Goal: Information Seeking & Learning: Learn about a topic

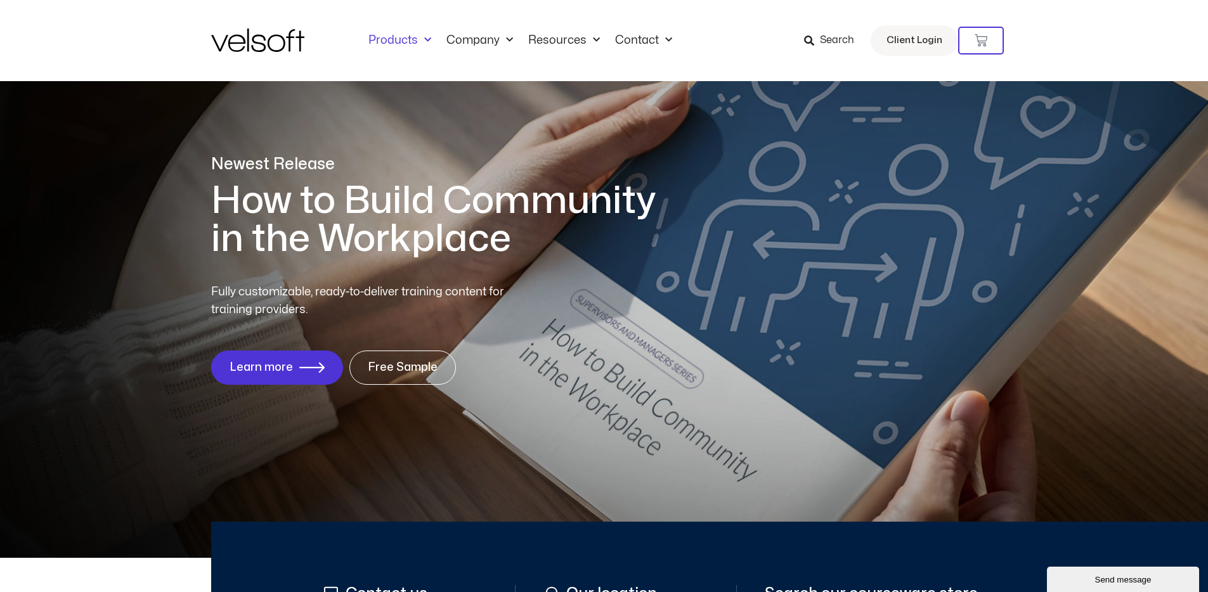
click at [405, 45] on link "Products" at bounding box center [400, 41] width 78 height 14
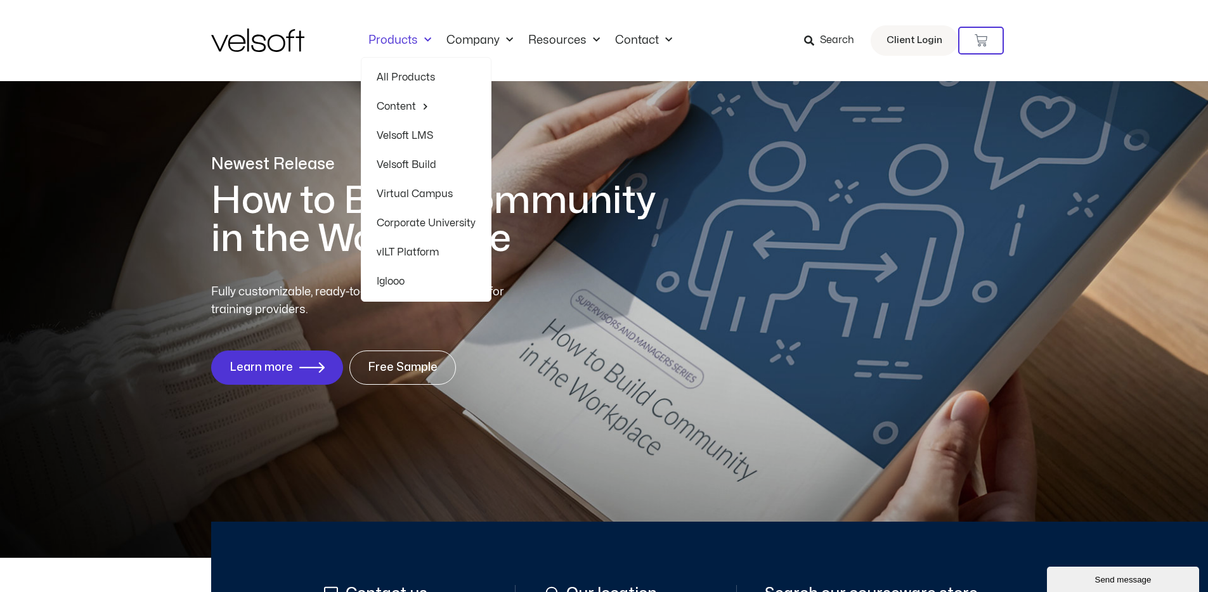
click at [186, 217] on div "Newest Release How to Build Community in the Workplace Fully customizable, read…" at bounding box center [604, 276] width 1208 height 563
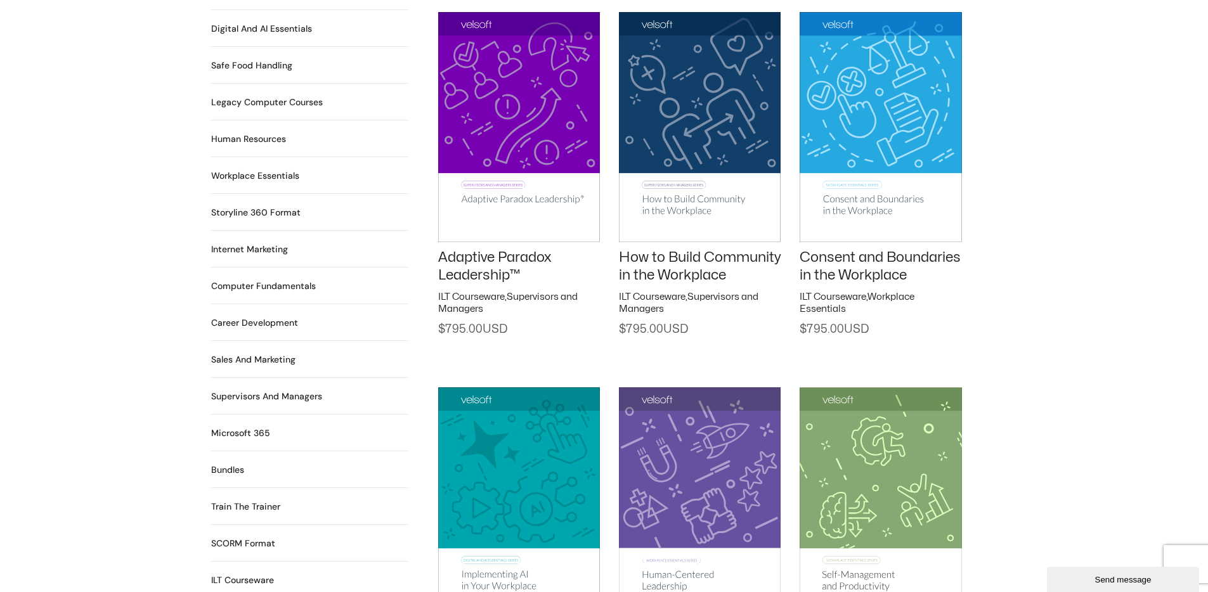
scroll to position [897, 0]
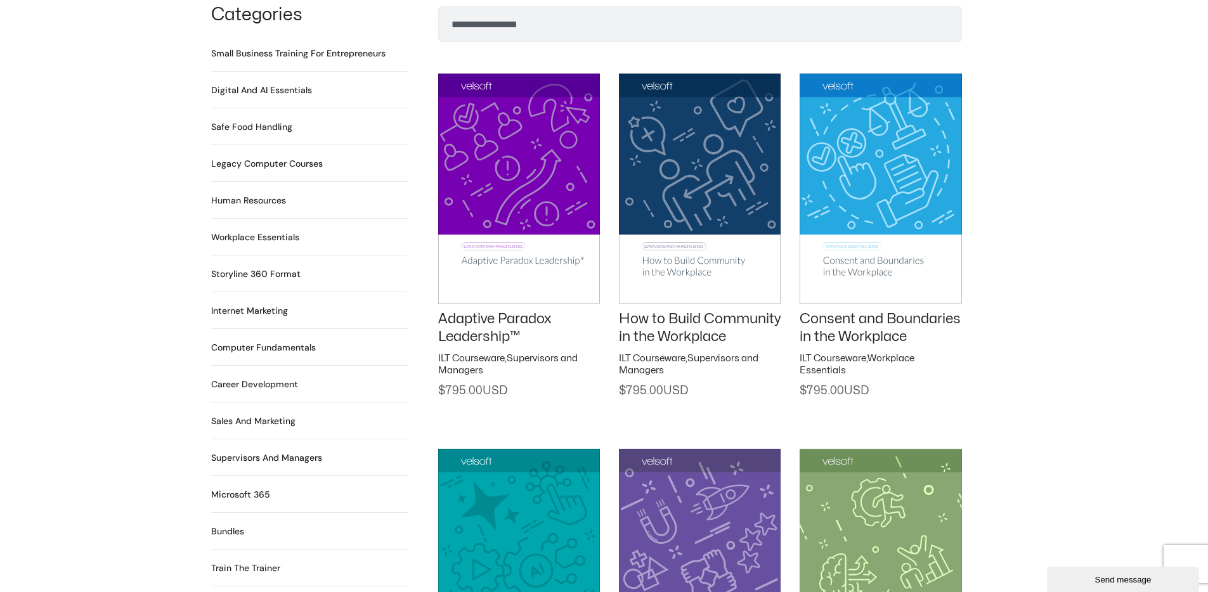
click at [500, 315] on link "Adaptive Paradox Leadership™" at bounding box center [494, 328] width 113 height 32
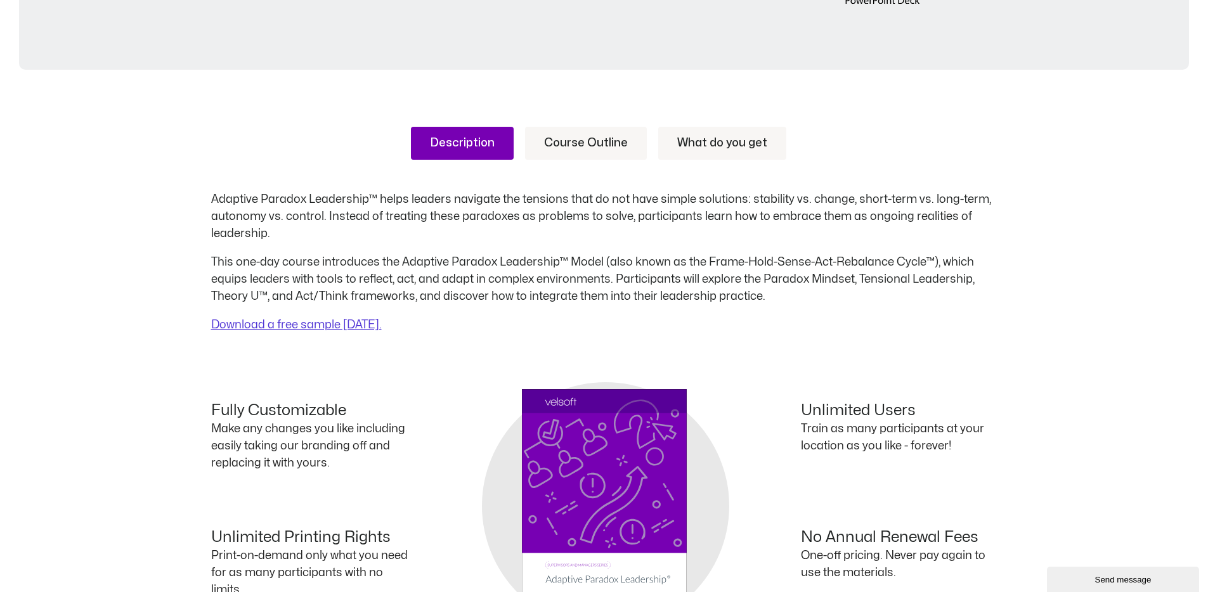
scroll to position [474, 0]
click at [572, 143] on link "Course Outline" at bounding box center [586, 143] width 122 height 33
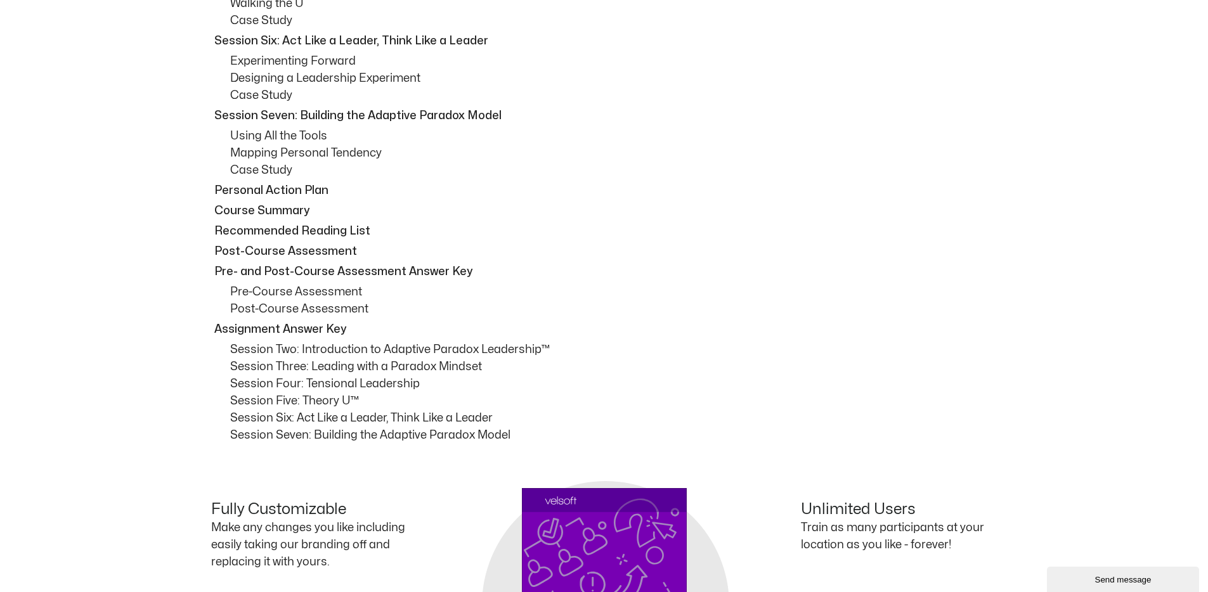
scroll to position [1132, 0]
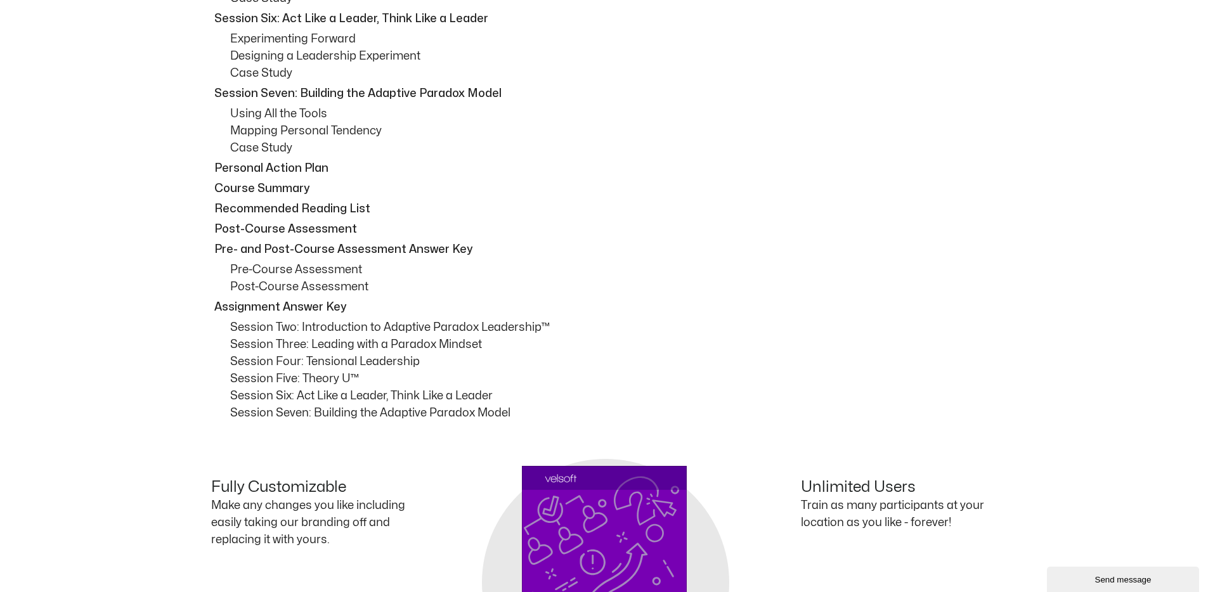
click at [411, 326] on p "Session Two: Introduction to Adaptive Paradox Leadership™" at bounding box center [613, 327] width 767 height 17
drag, startPoint x: 411, startPoint y: 326, endPoint x: 516, endPoint y: 330, distance: 104.7
click at [516, 330] on p "Session Two: Introduction to Adaptive Paradox Leadership™" at bounding box center [613, 327] width 767 height 17
